Goal: Navigation & Orientation: Find specific page/section

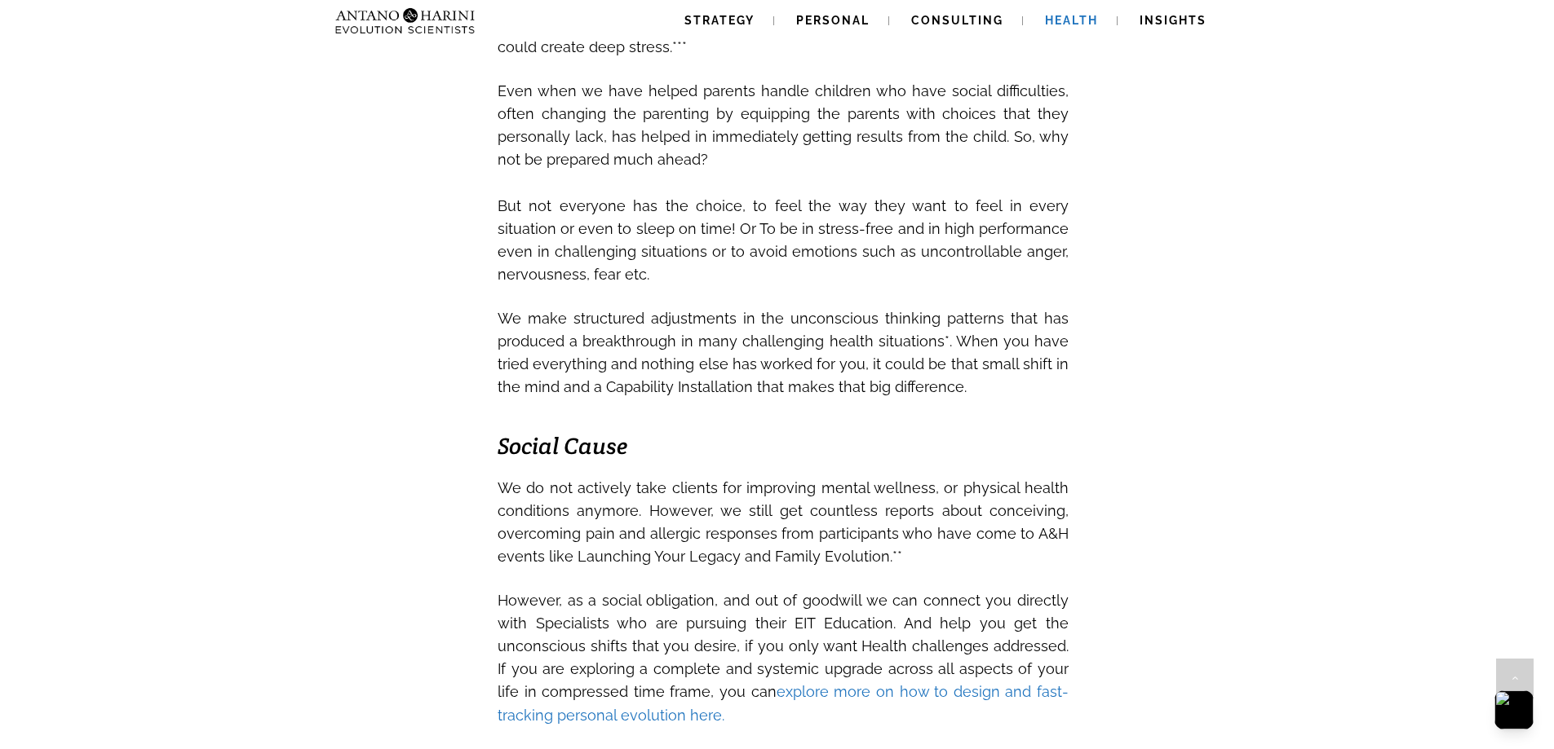
scroll to position [2174, 0]
click at [695, 15] on span "Strategy" at bounding box center [719, 20] width 70 height 13
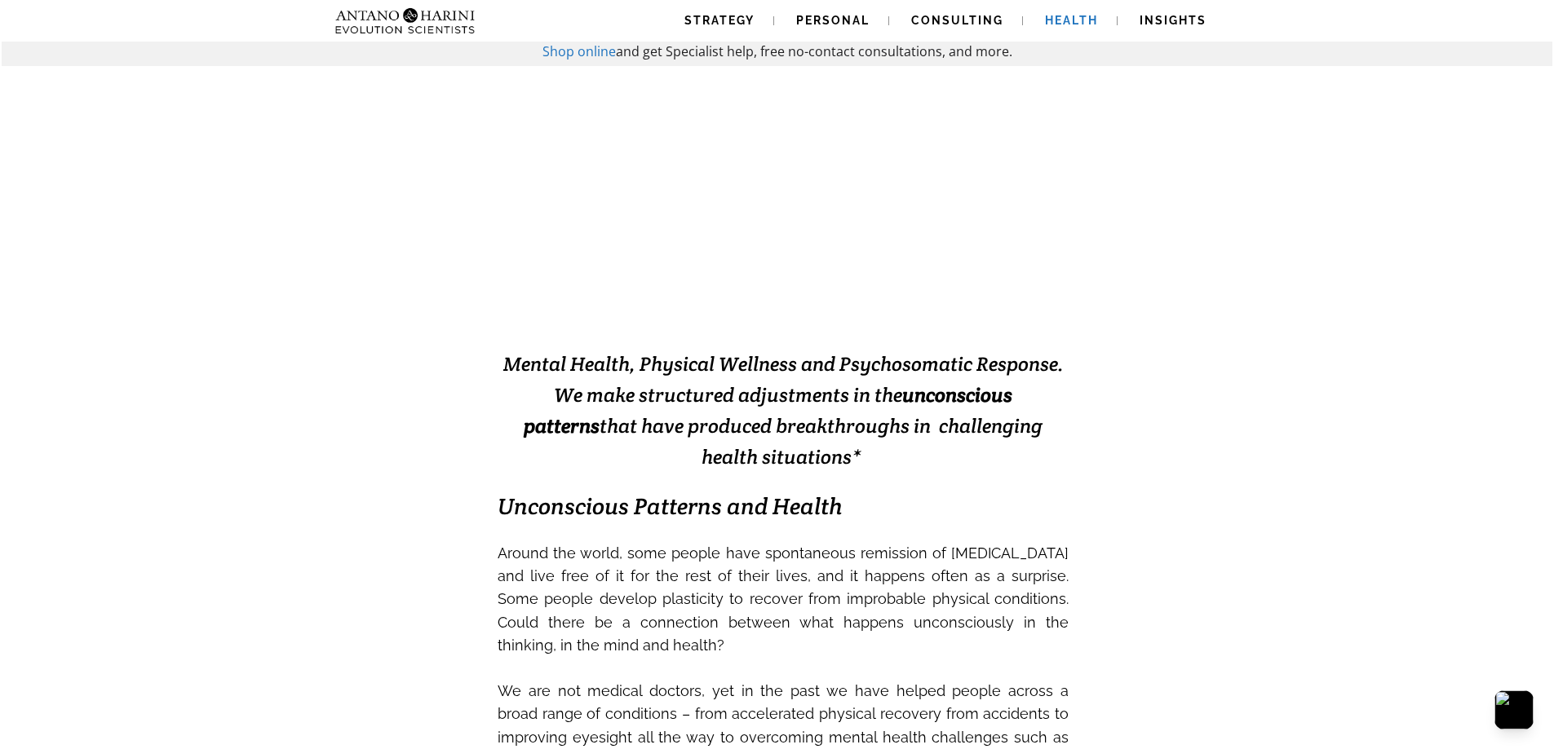
scroll to position [0, 0]
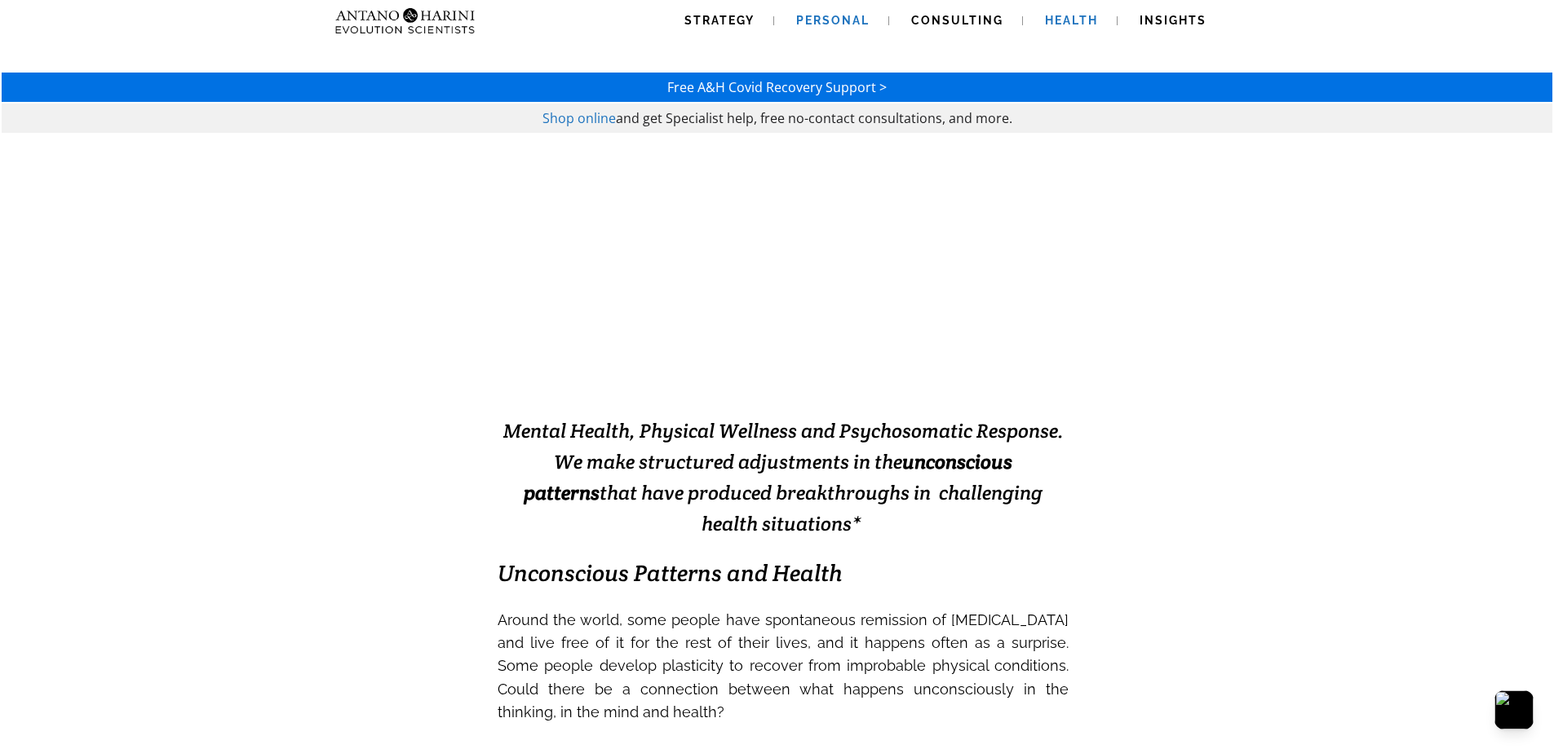
click at [842, 26] on span "Personal" at bounding box center [832, 20] width 73 height 13
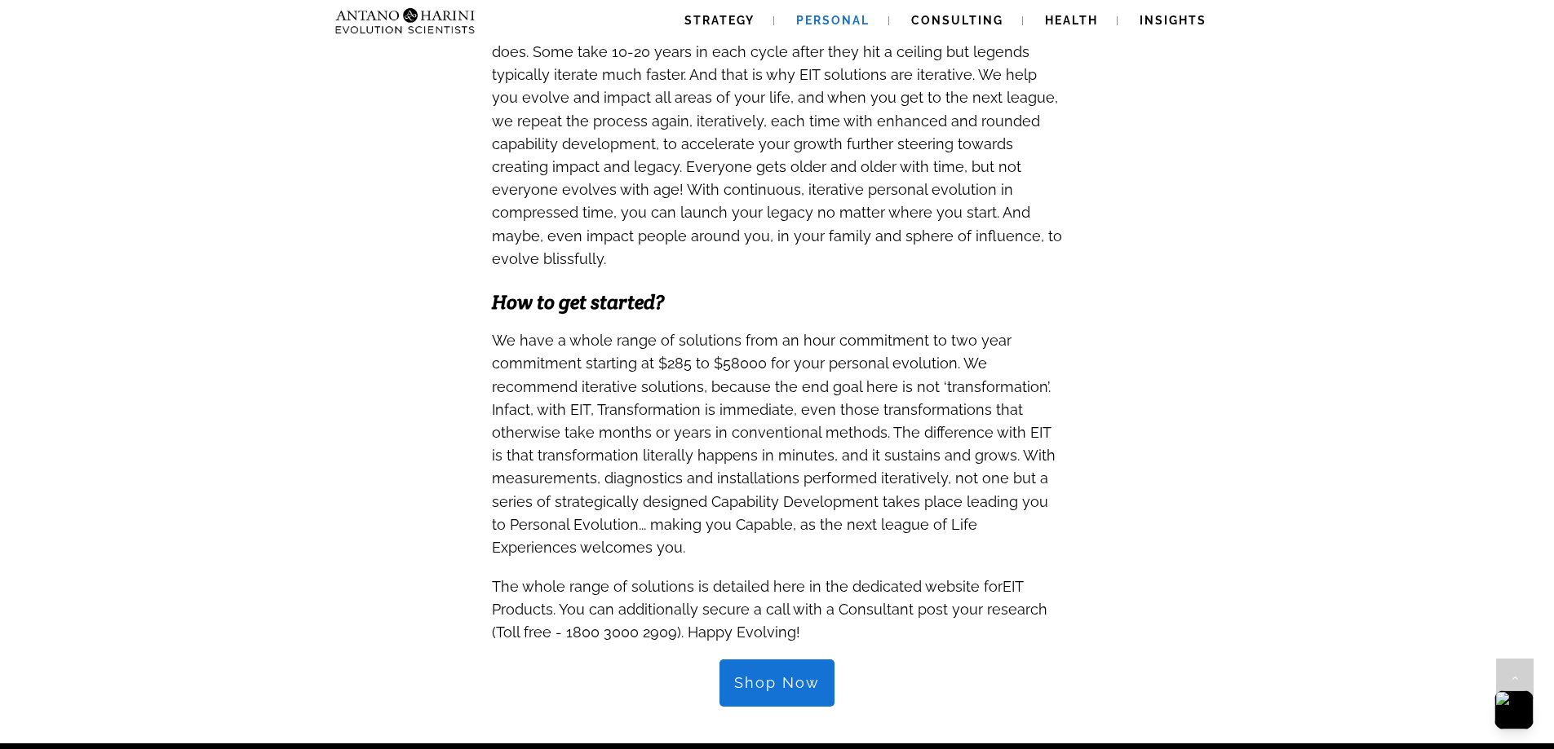
scroll to position [1740, 0]
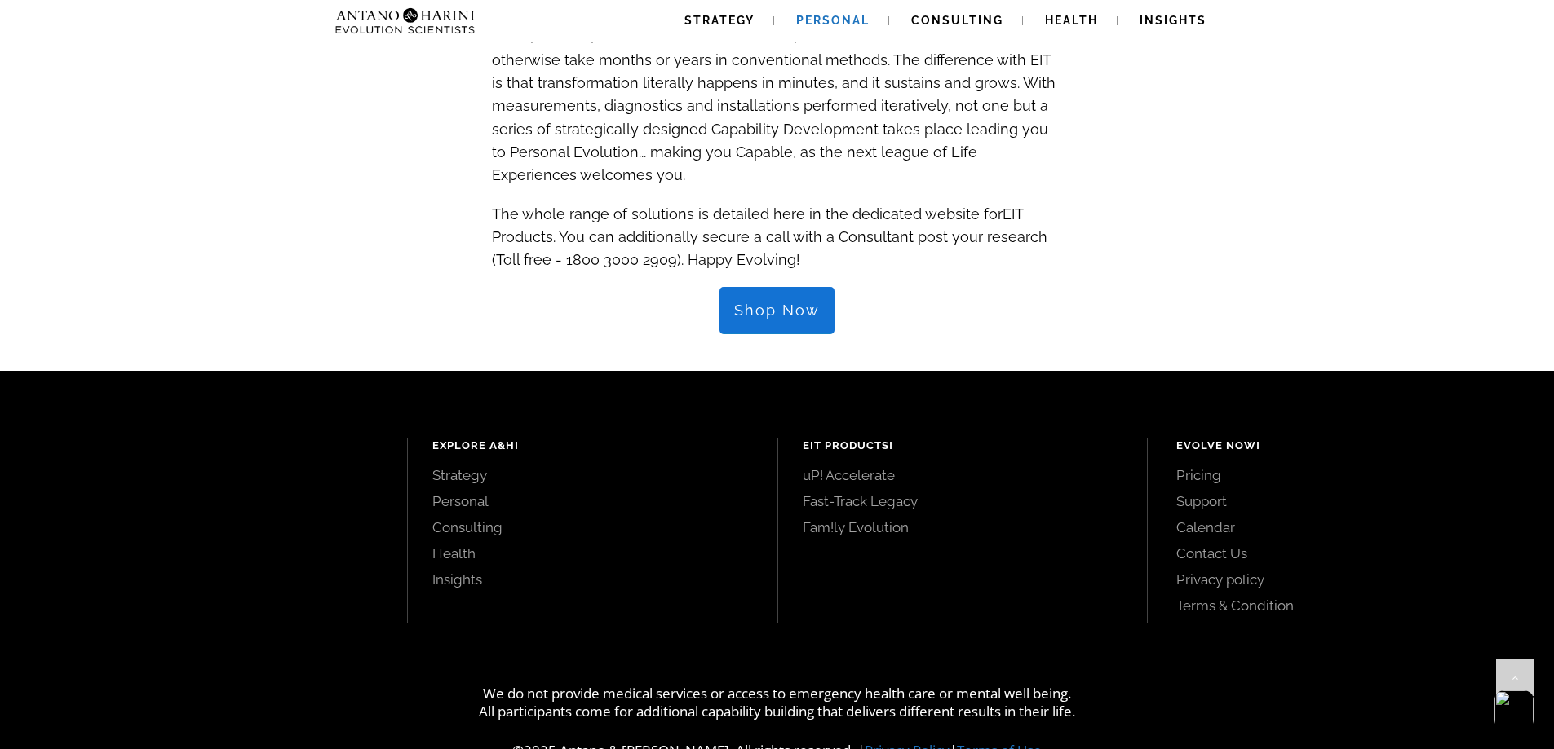
click at [446, 13] on img at bounding box center [405, 21] width 153 height 42
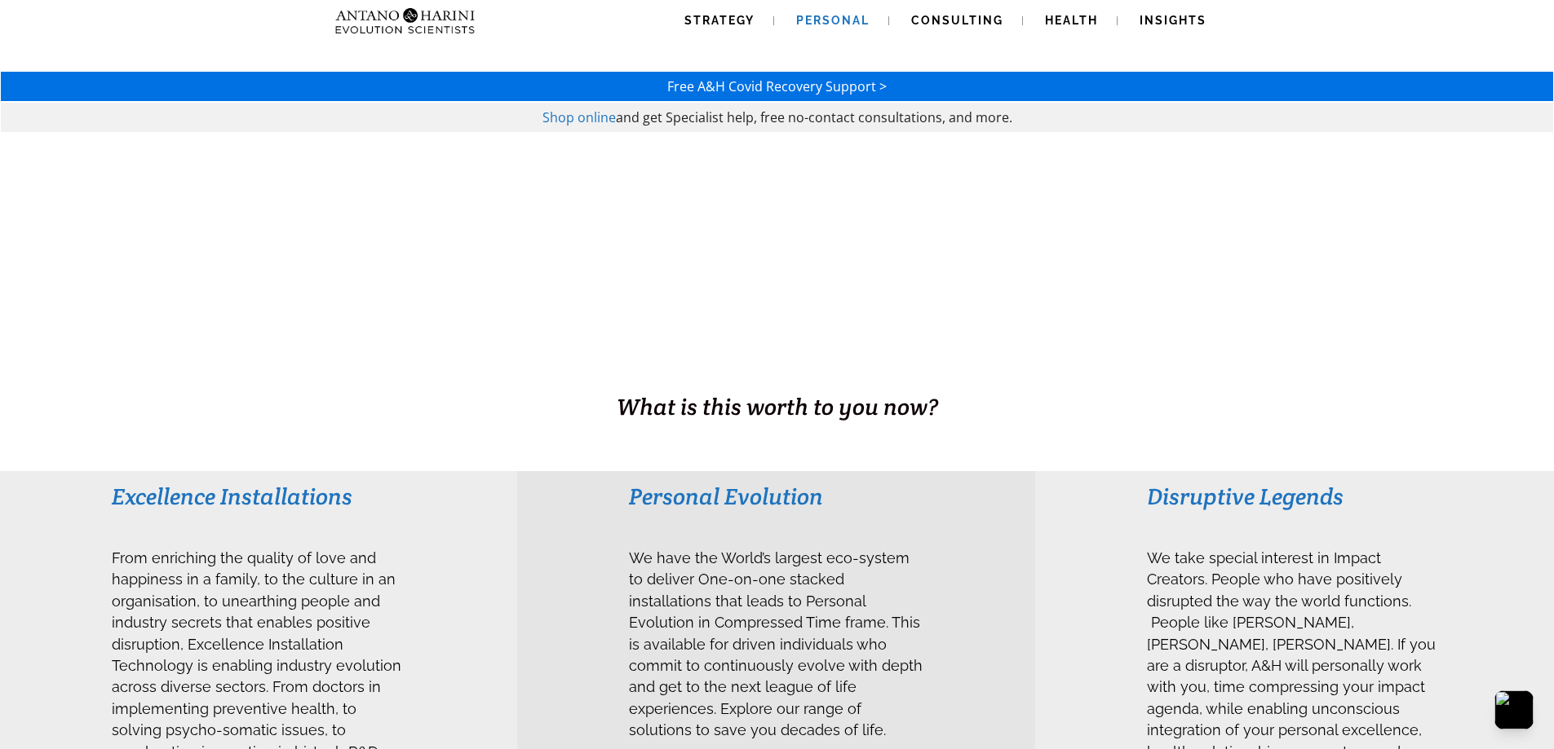
click at [848, 21] on span "Personal" at bounding box center [832, 20] width 73 height 13
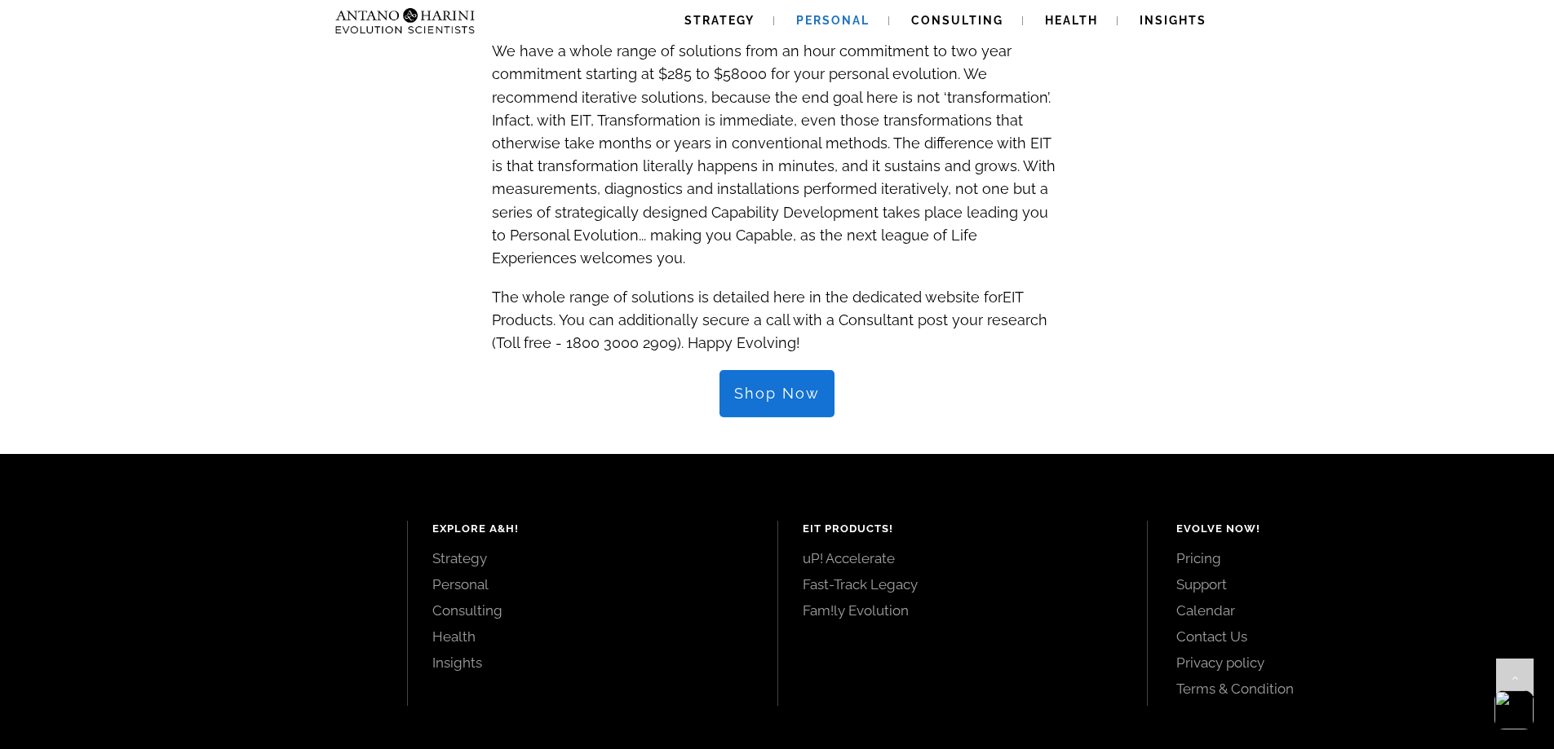
scroll to position [1740, 0]
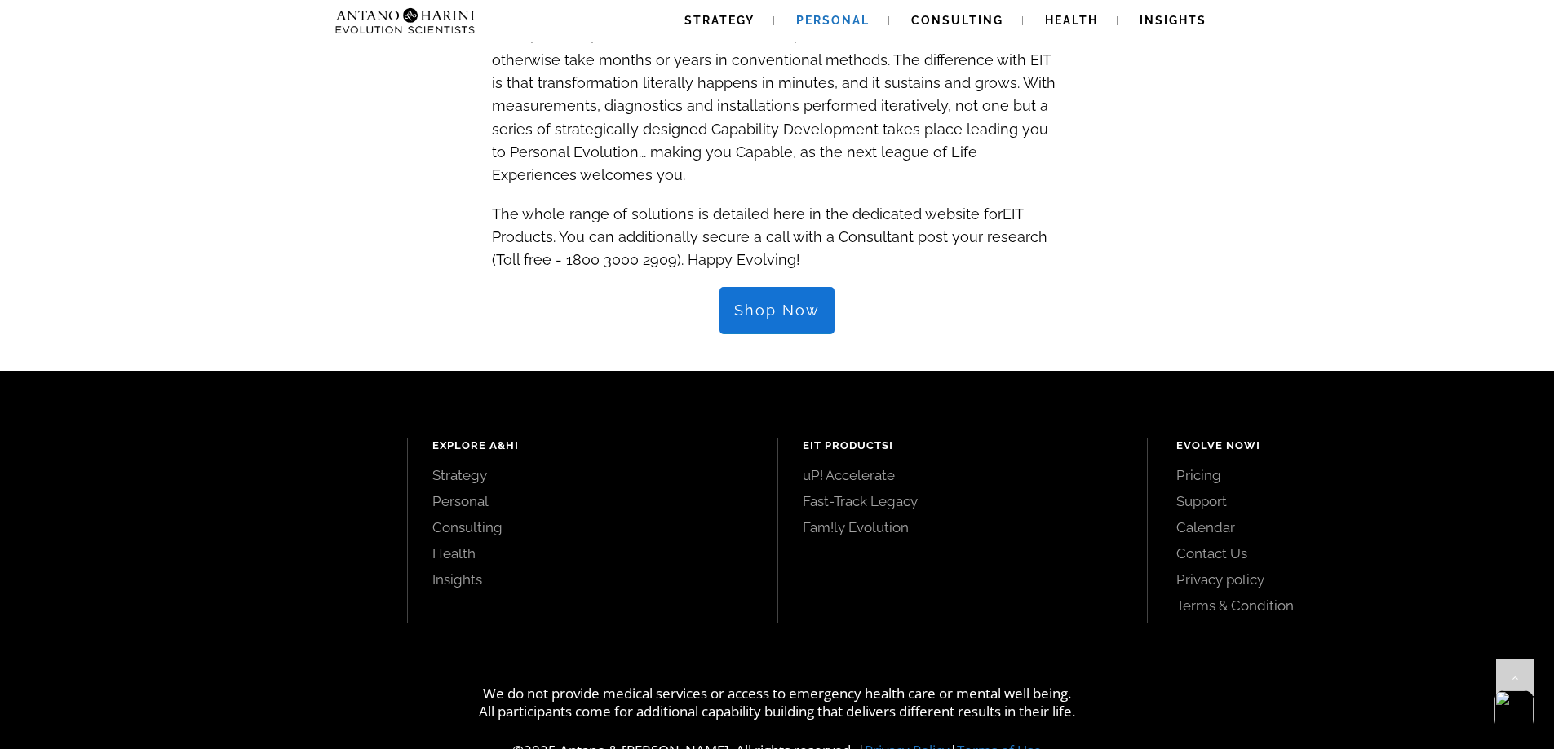
click at [471, 466] on link "Strategy" at bounding box center [592, 475] width 320 height 18
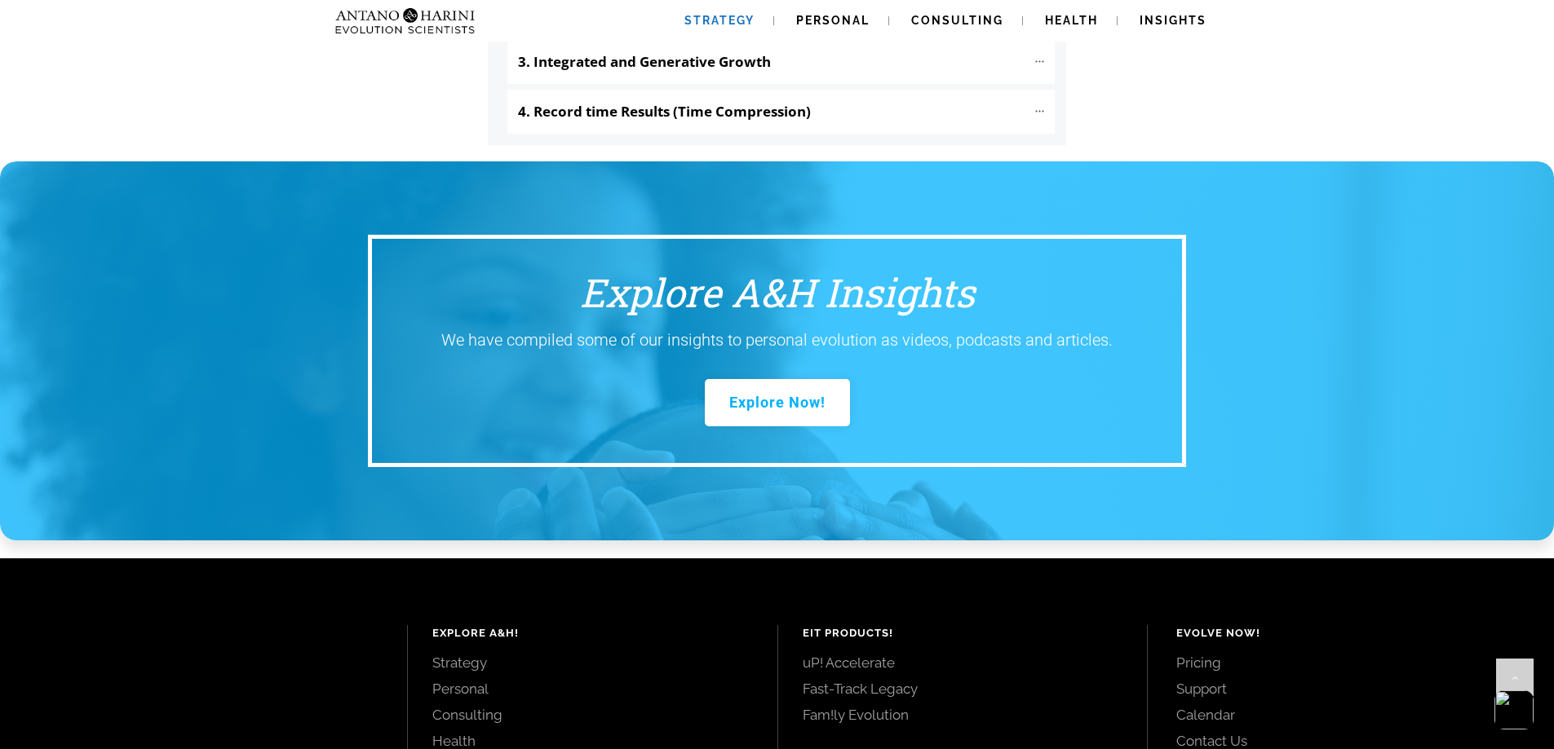
scroll to position [2177, 0]
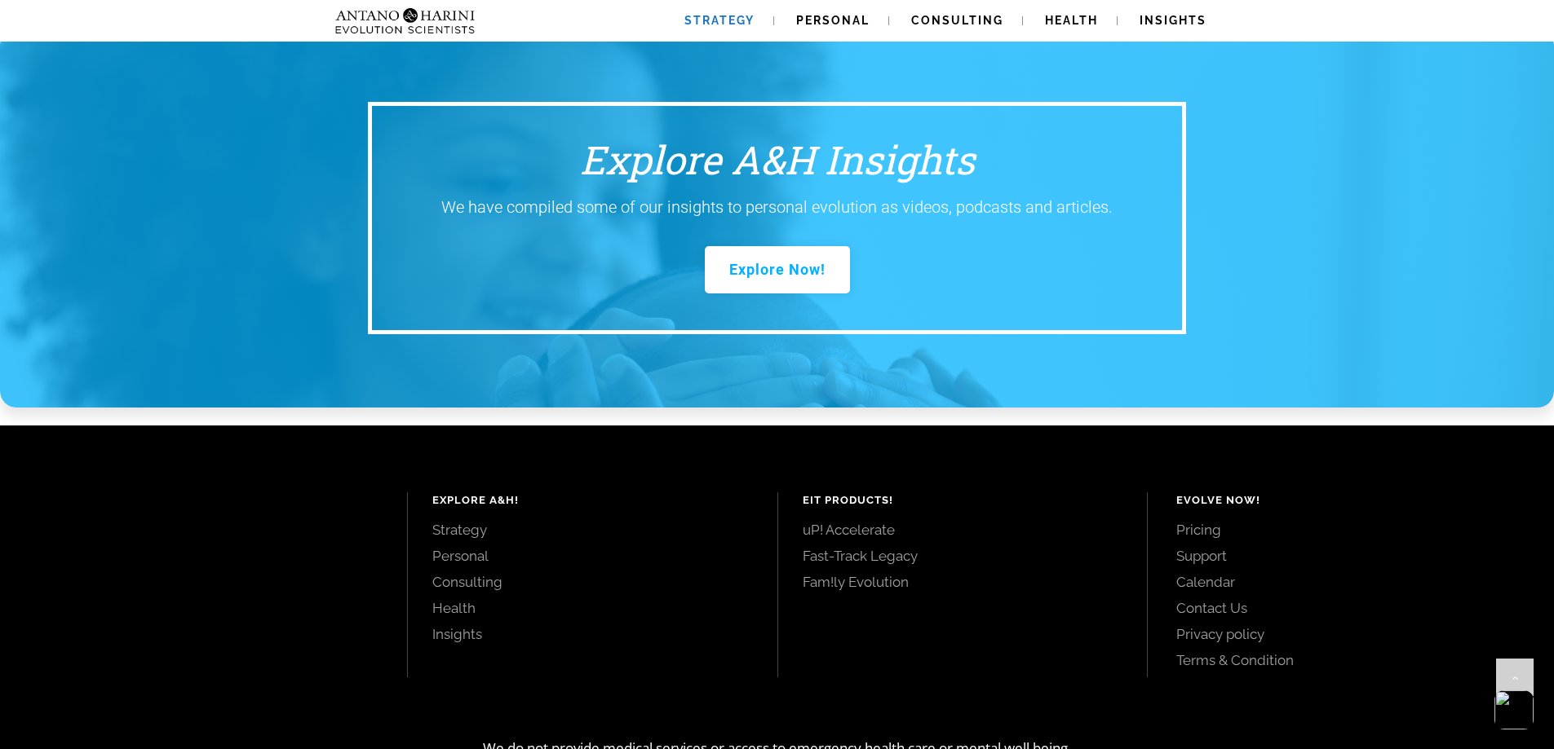
click at [470, 626] on link "Insights" at bounding box center [592, 635] width 320 height 18
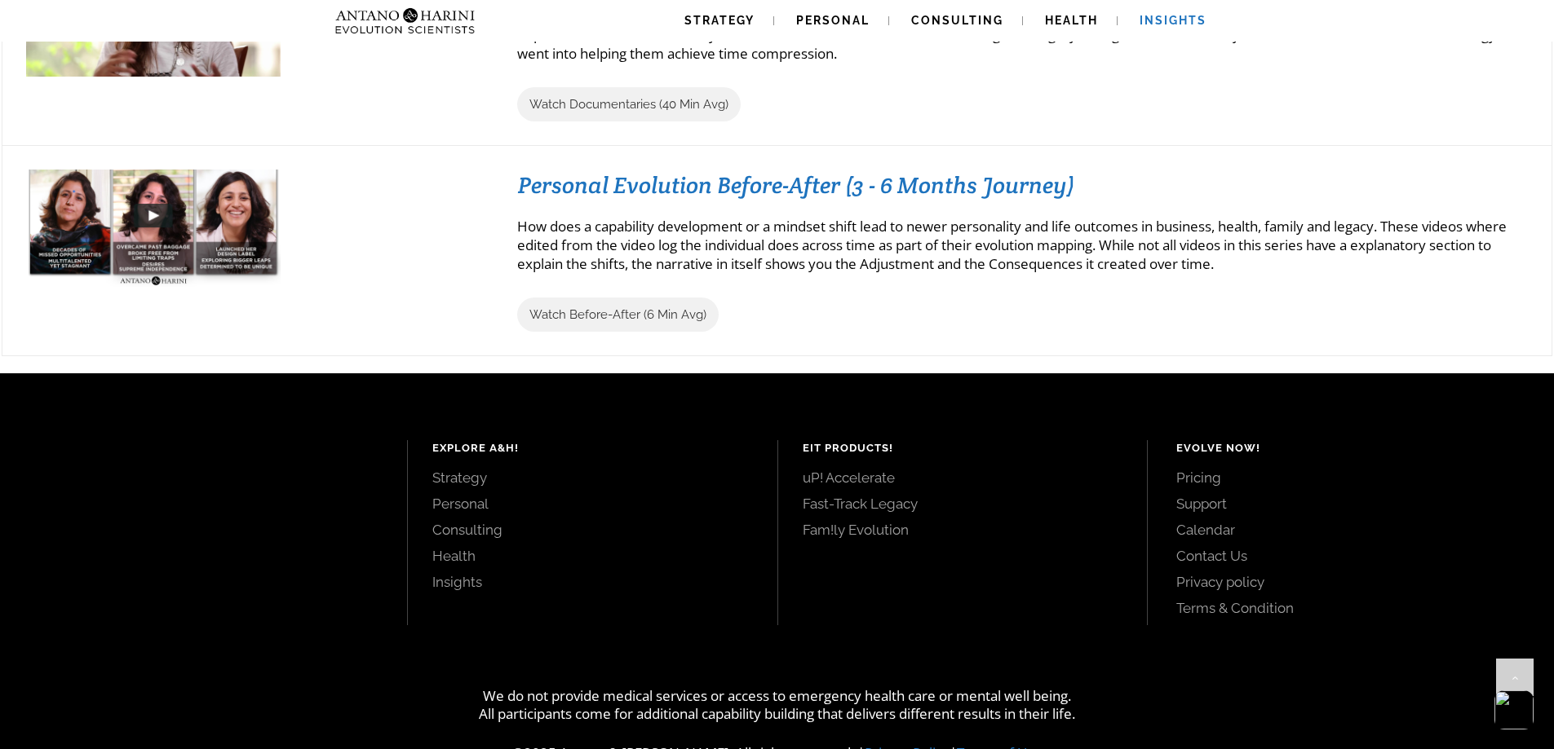
scroll to position [1862, 0]
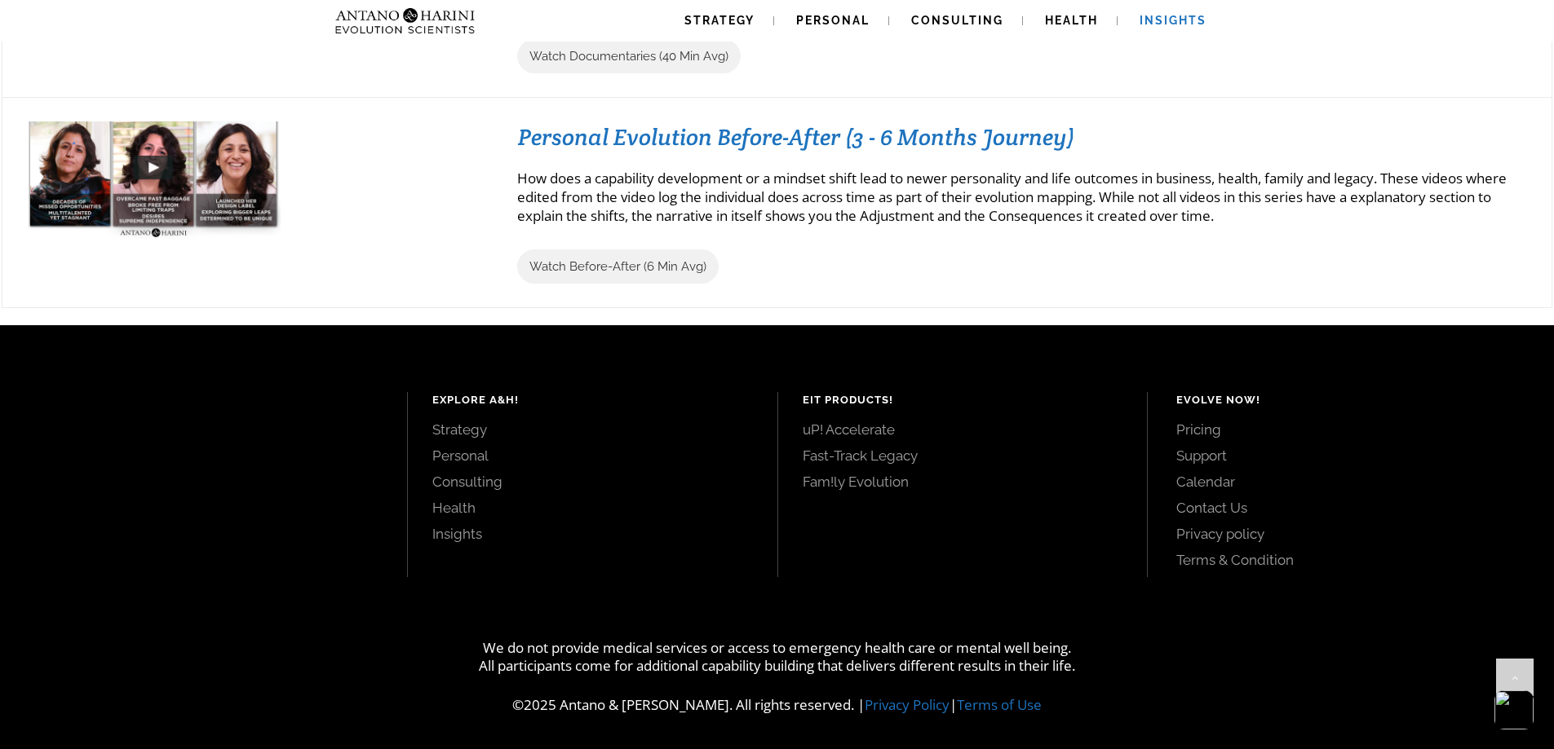
click at [461, 502] on link "Health" at bounding box center [592, 508] width 320 height 18
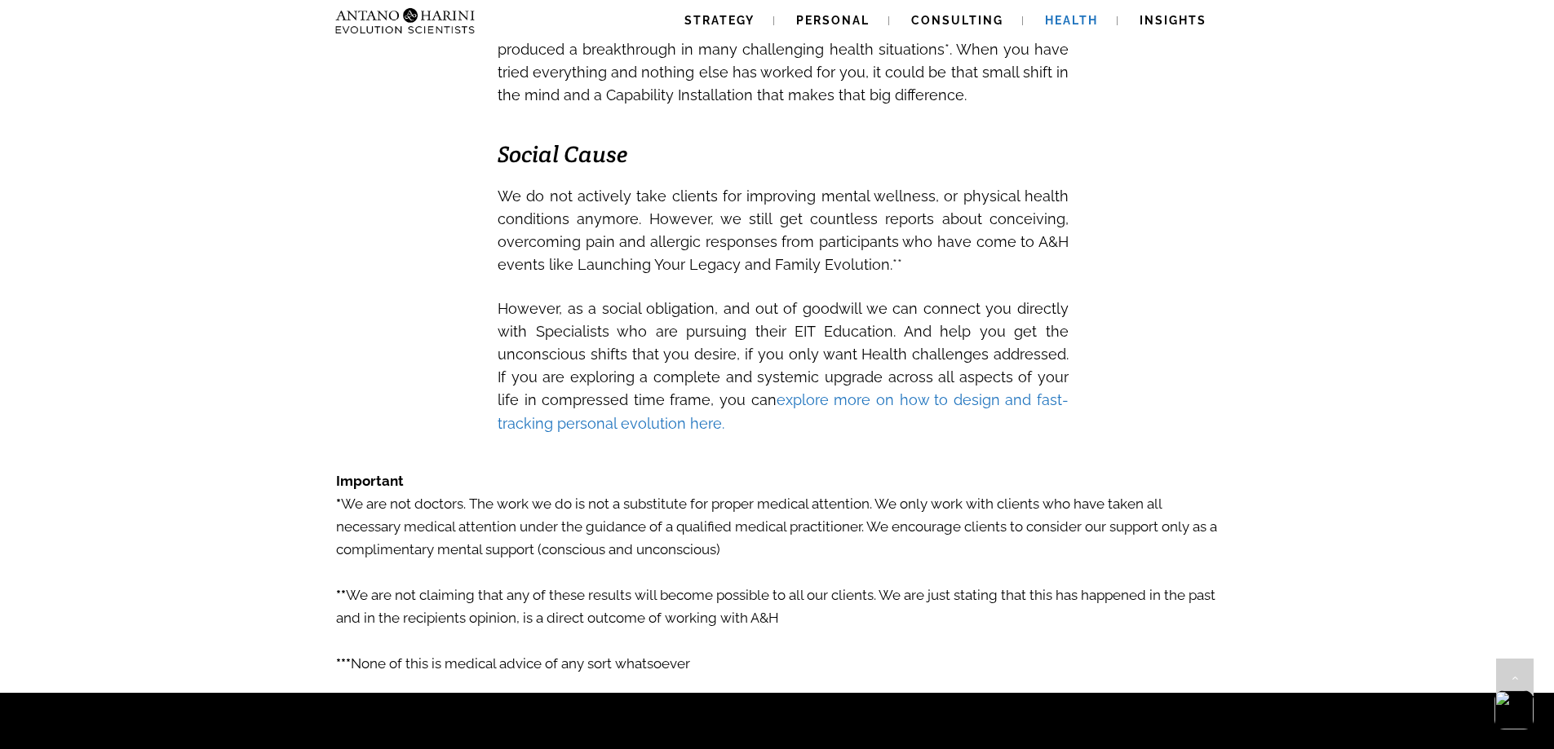
scroll to position [2813, 0]
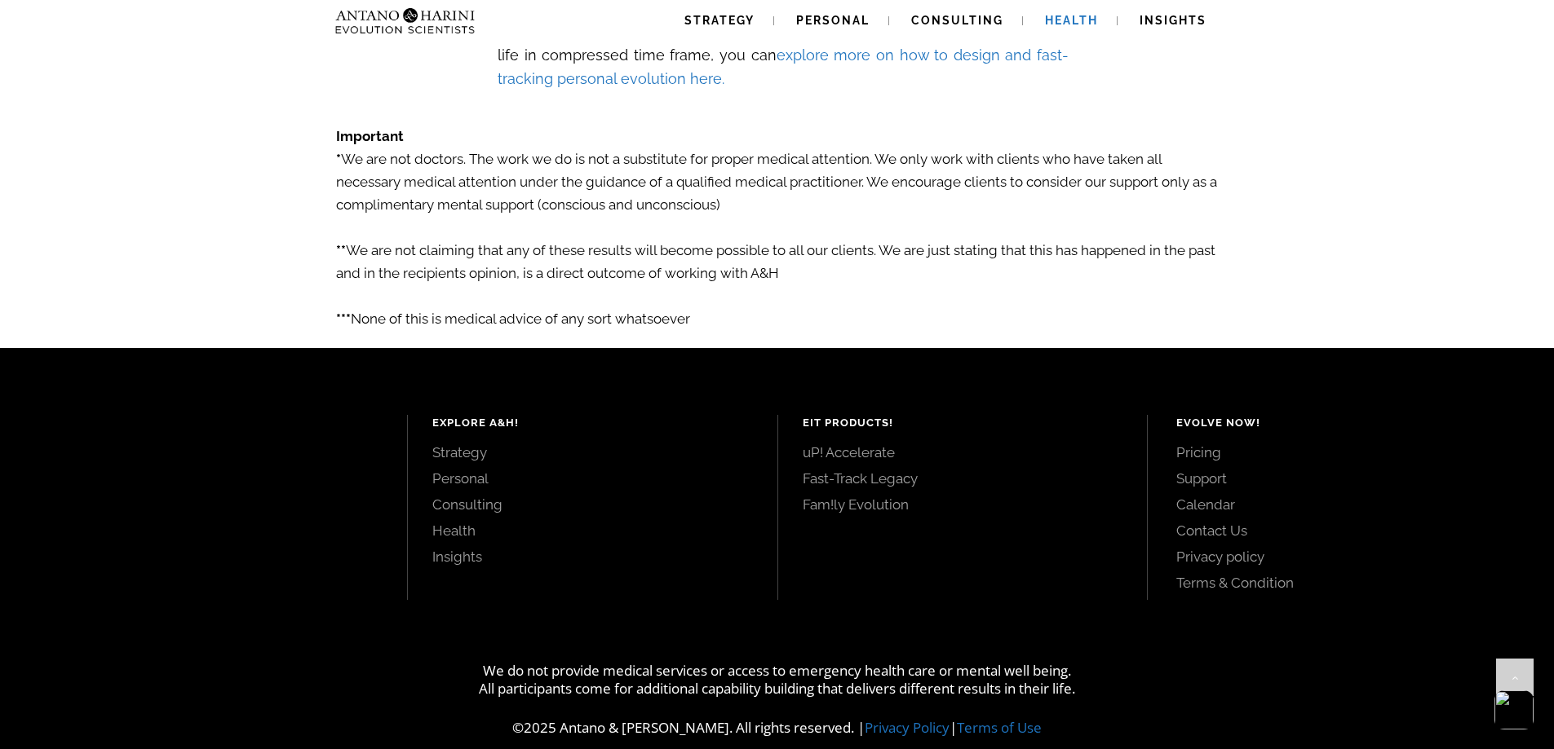
click at [453, 496] on link "Consulting" at bounding box center [592, 505] width 320 height 18
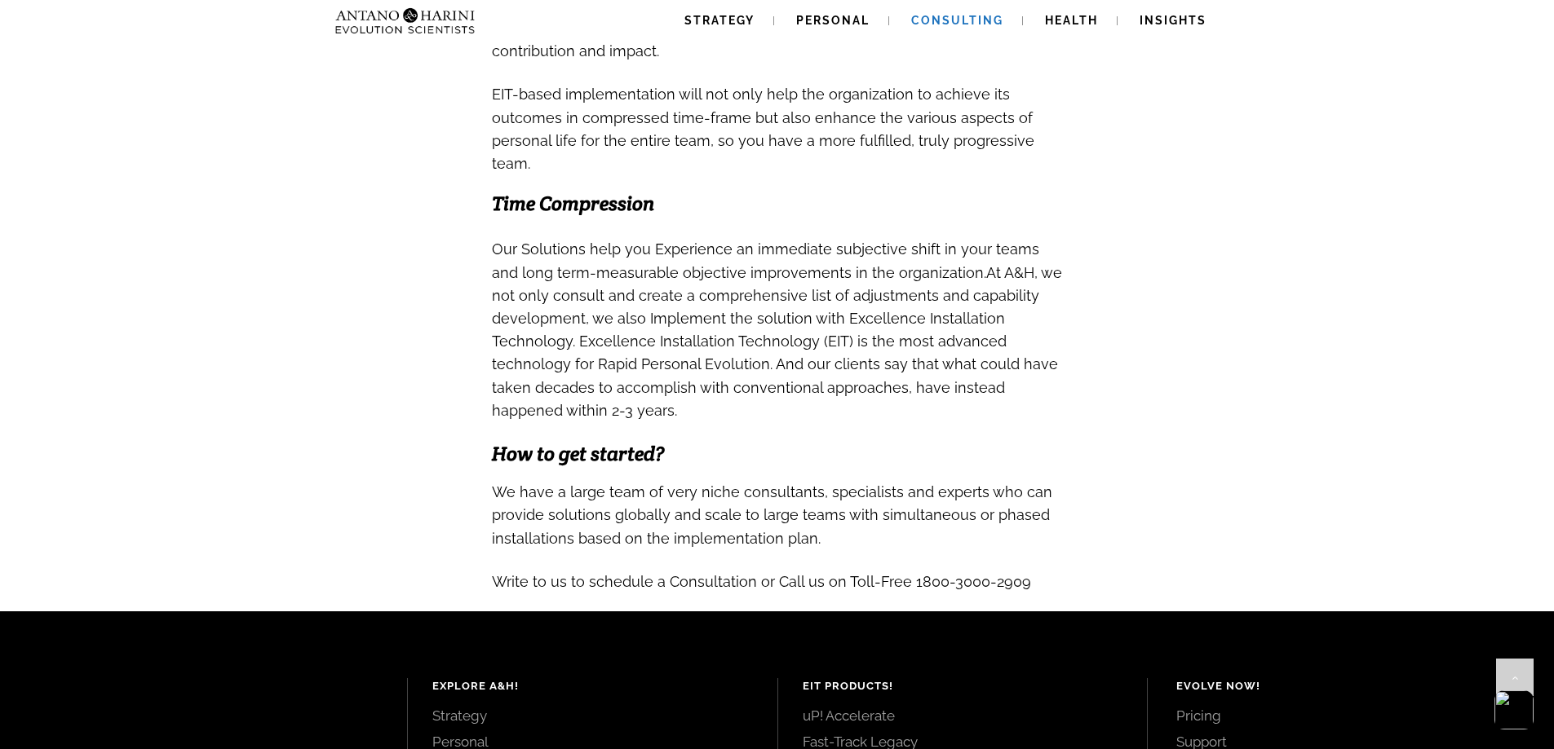
scroll to position [1687, 0]
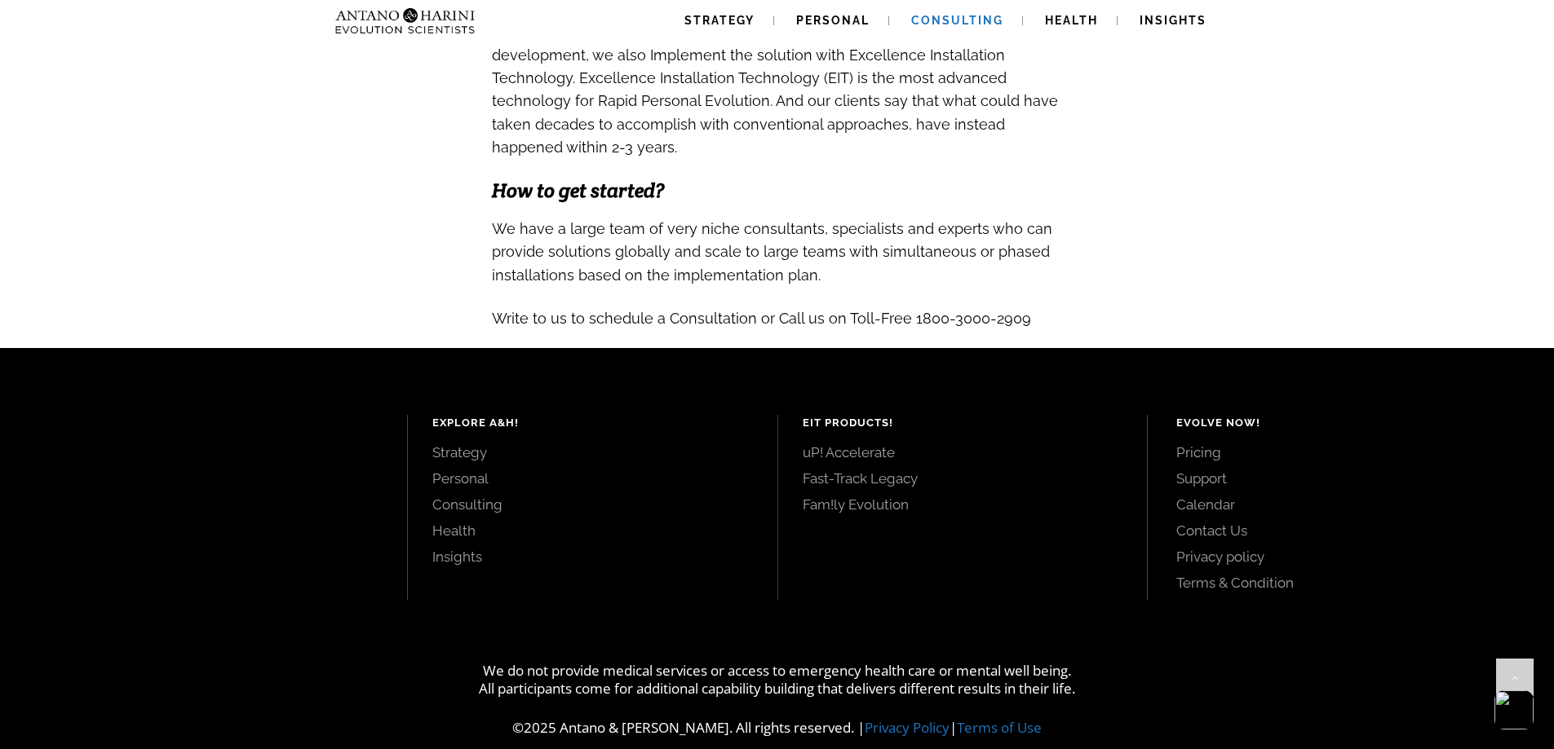
click at [851, 470] on link "Fast-Track Legacy" at bounding box center [962, 479] width 320 height 18
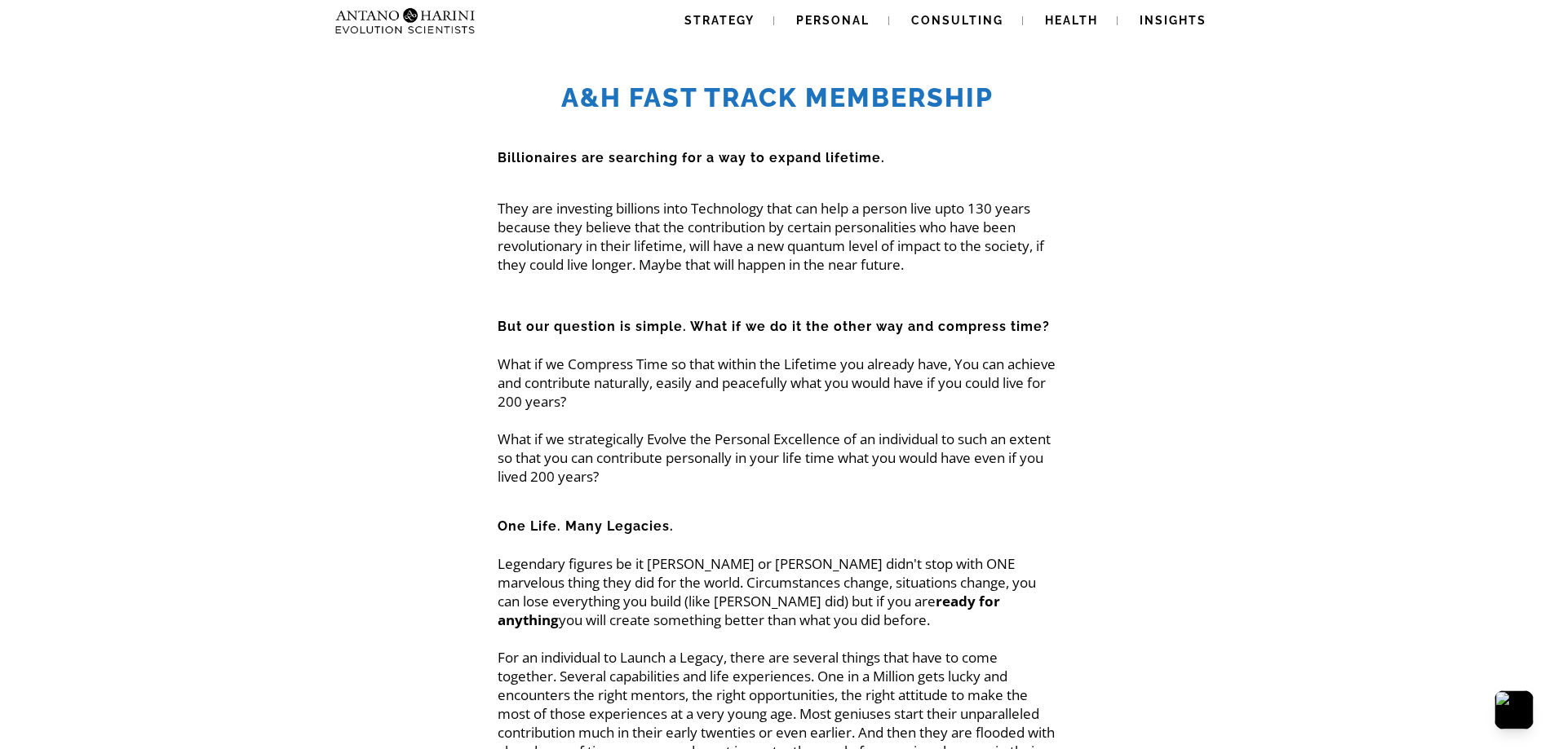
click at [393, 21] on img at bounding box center [373, 21] width 88 height 42
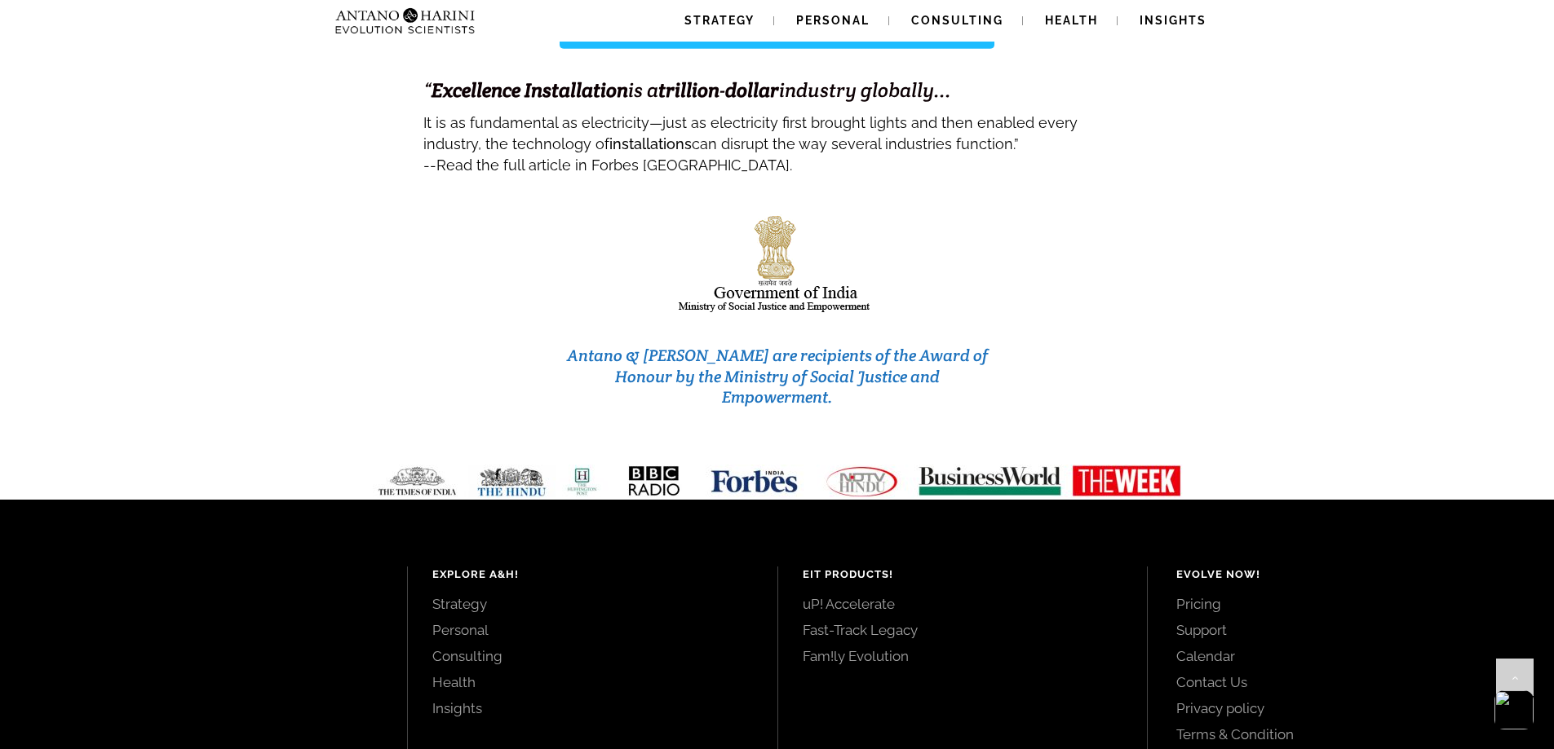
scroll to position [6858, 0]
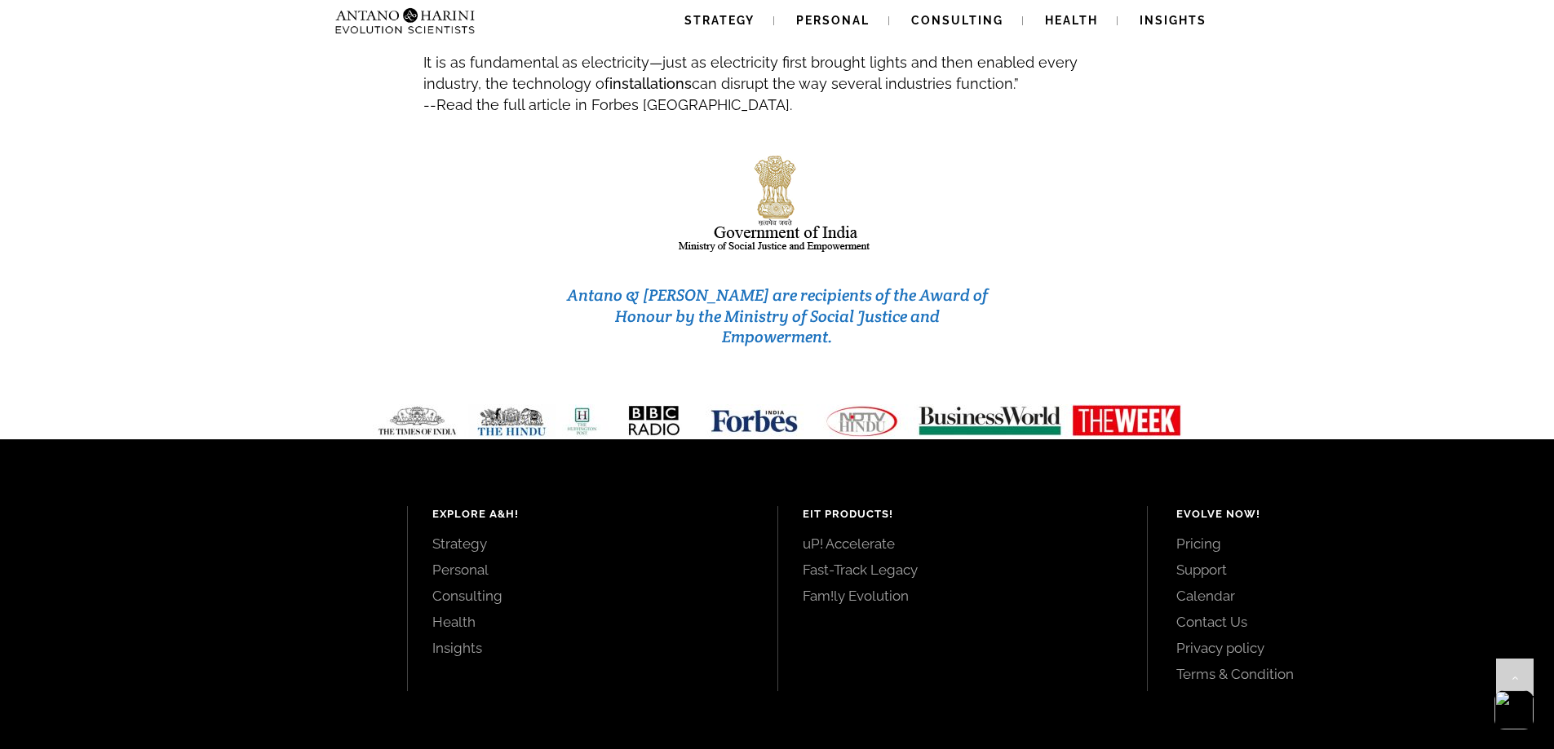
click at [854, 404] on img at bounding box center [777, 420] width 835 height 33
click at [1160, 404] on img at bounding box center [777, 420] width 835 height 33
click at [1230, 613] on link "Contact Us" at bounding box center [1346, 622] width 341 height 18
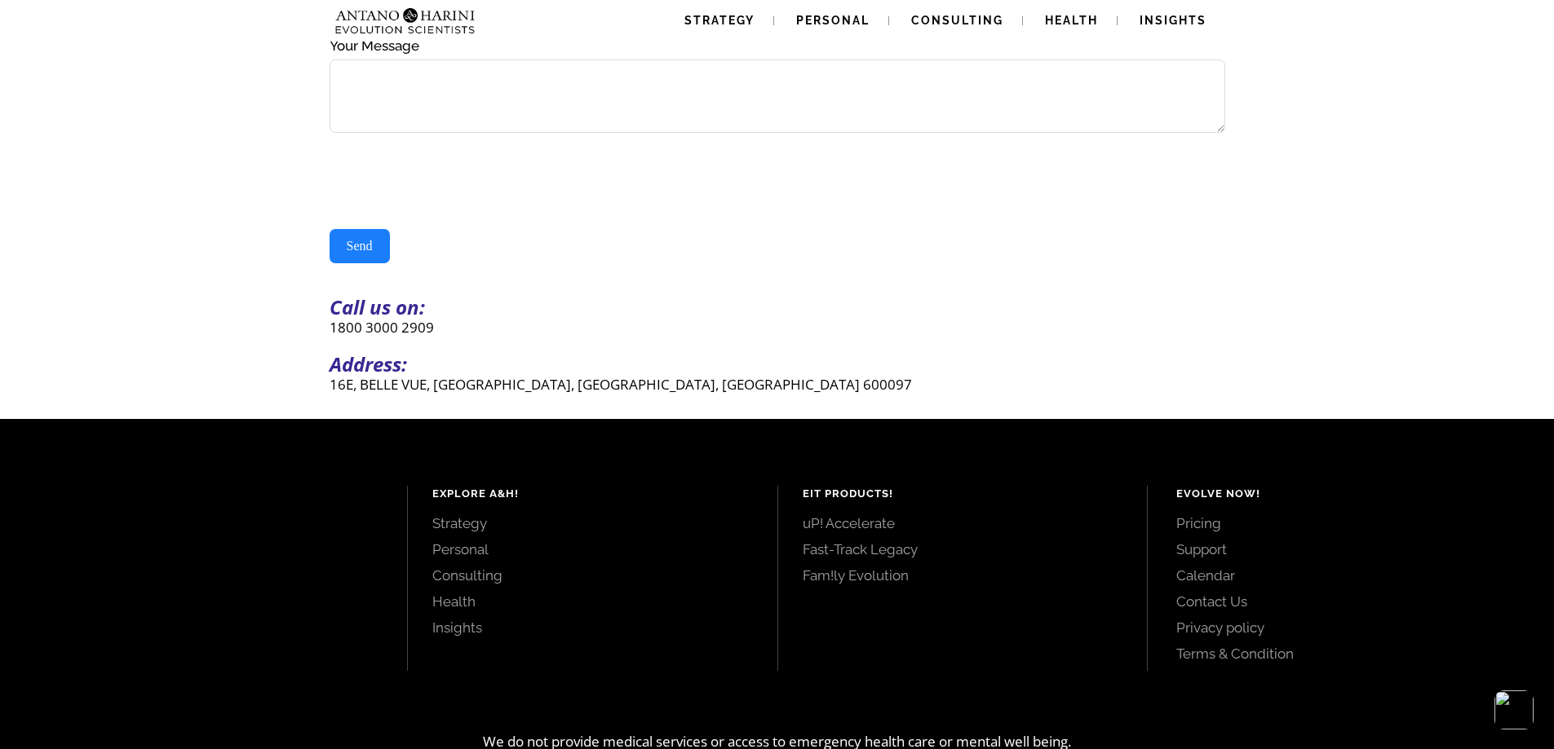
scroll to position [404, 0]
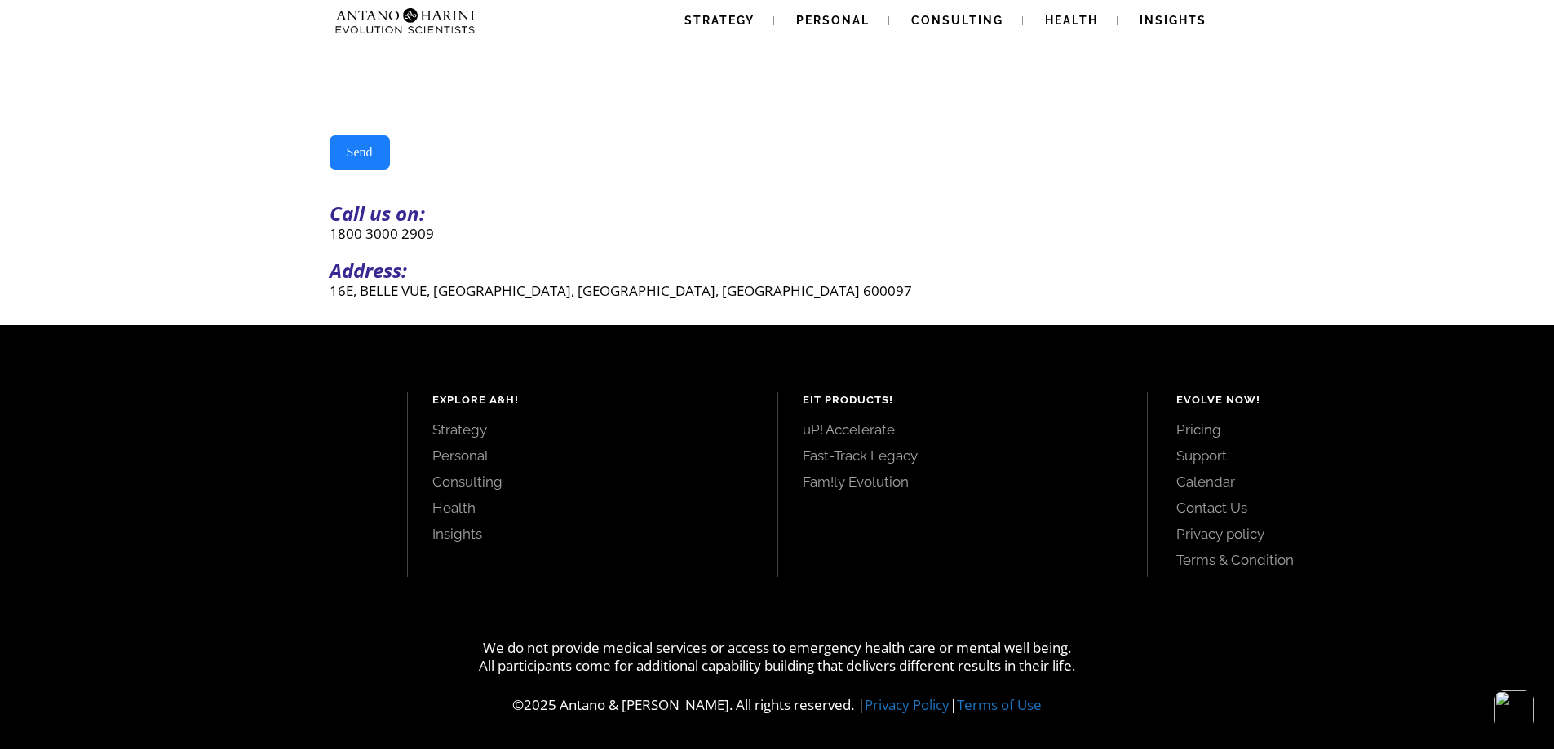
click at [1218, 480] on link "Calendar" at bounding box center [1346, 482] width 341 height 18
